Goal: Navigation & Orientation: Find specific page/section

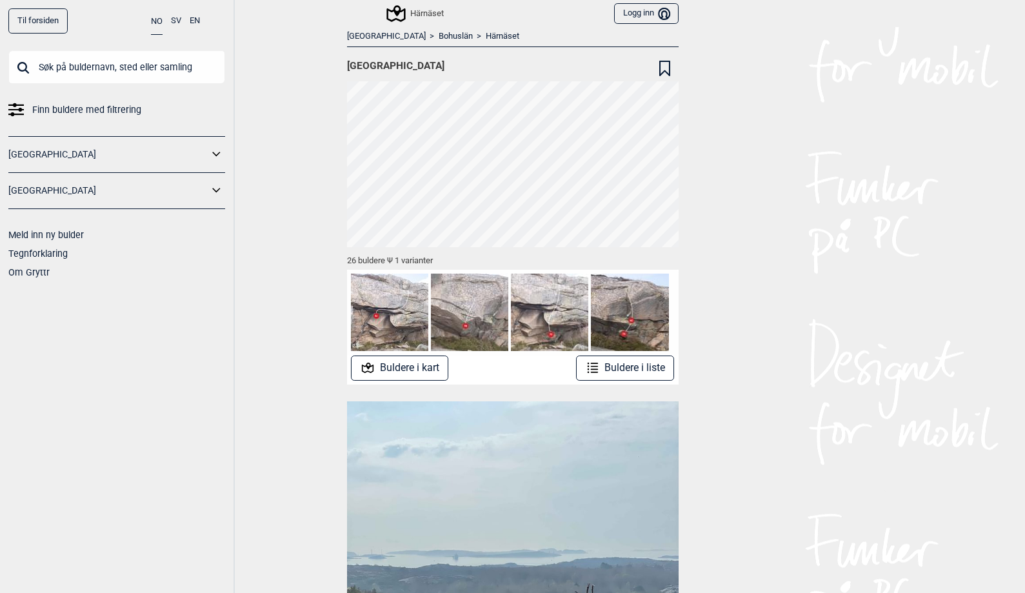
scroll to position [0, 1217]
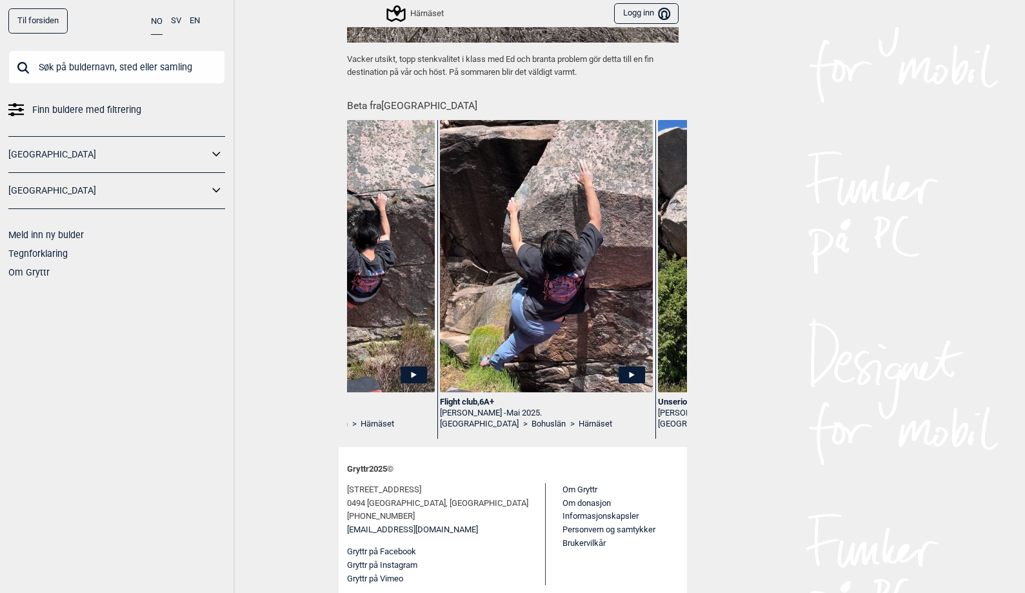
click at [35, 21] on link "Til forsiden" at bounding box center [37, 20] width 59 height 25
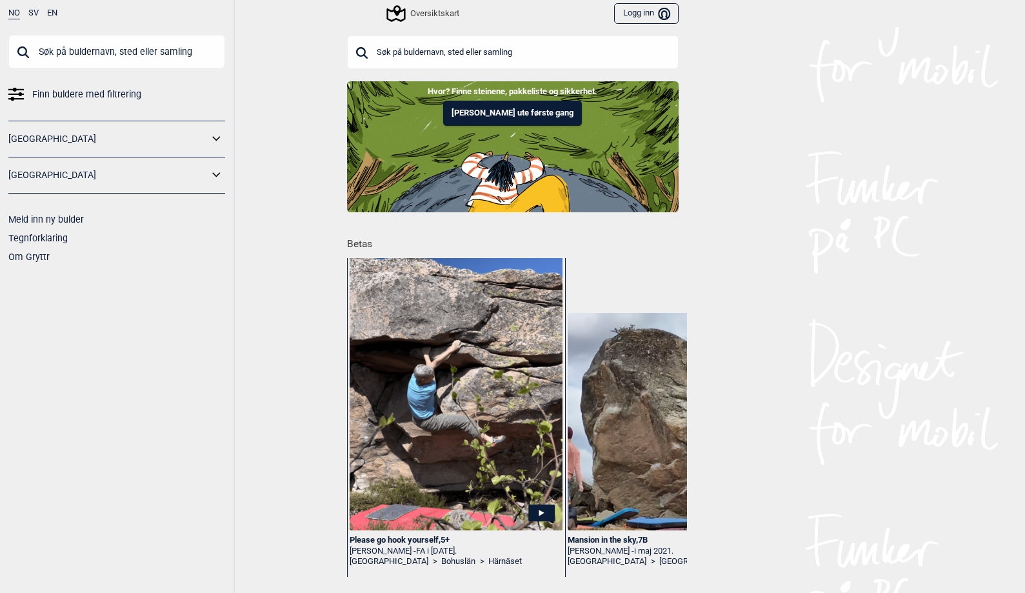
click at [420, 535] on div "Please go hook yourself , 5+" at bounding box center [455, 540] width 212 height 11
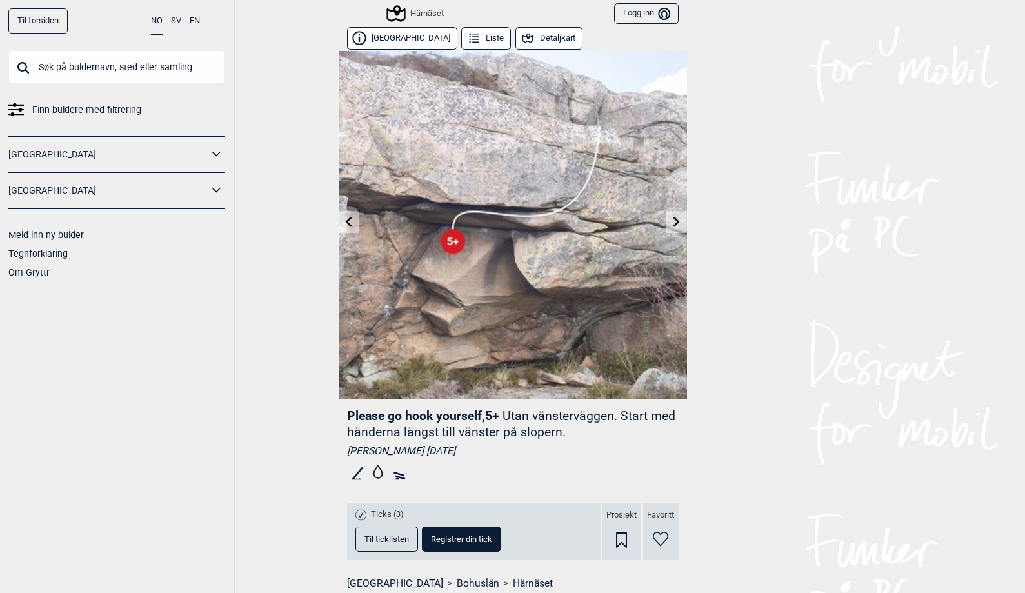
click at [675, 222] on icon at bounding box center [676, 221] width 10 height 10
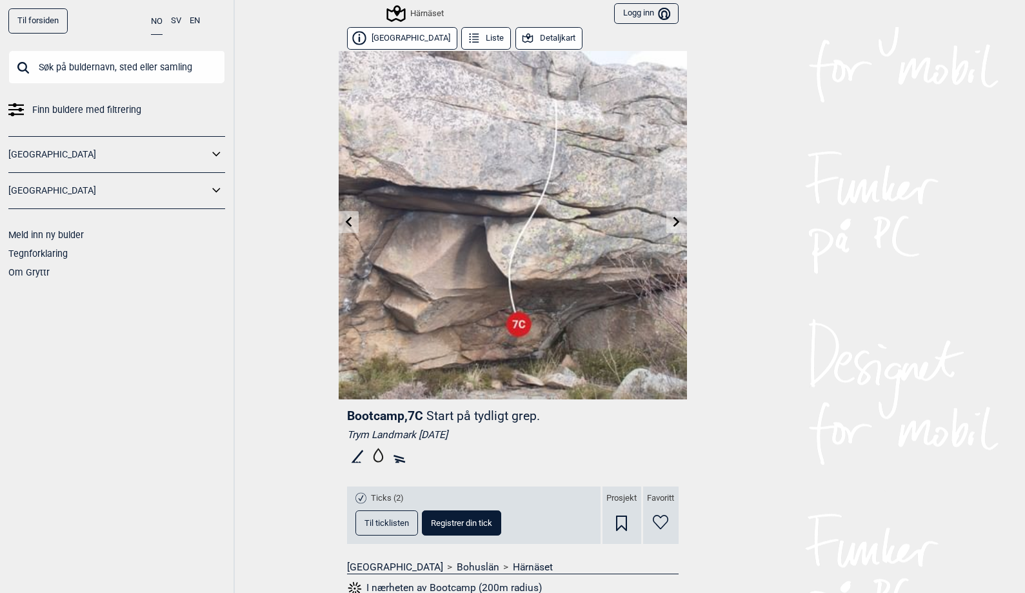
click at [351, 222] on icon at bounding box center [348, 221] width 10 height 10
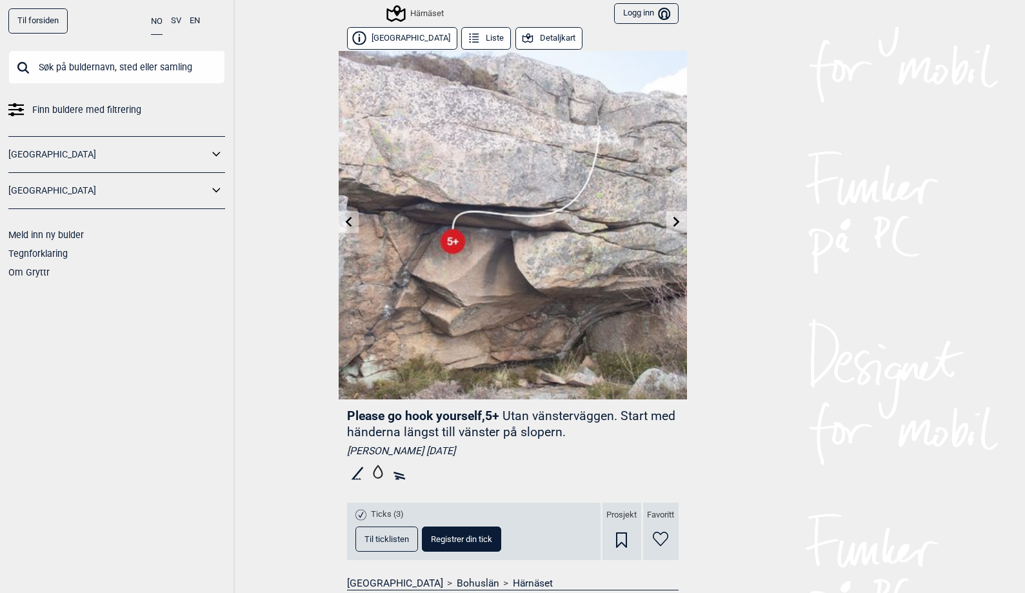
click at [351, 222] on icon at bounding box center [348, 221] width 10 height 10
